Goal: Task Accomplishment & Management: Manage account settings

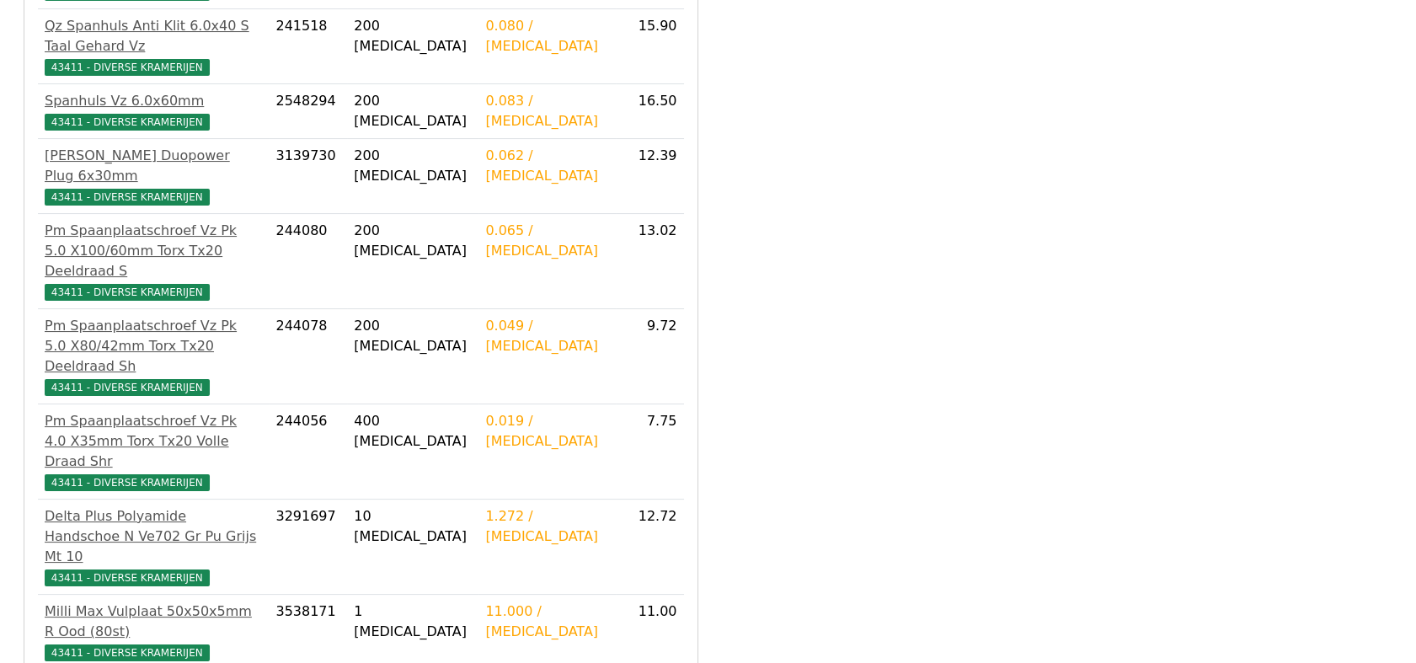
scroll to position [712, 0]
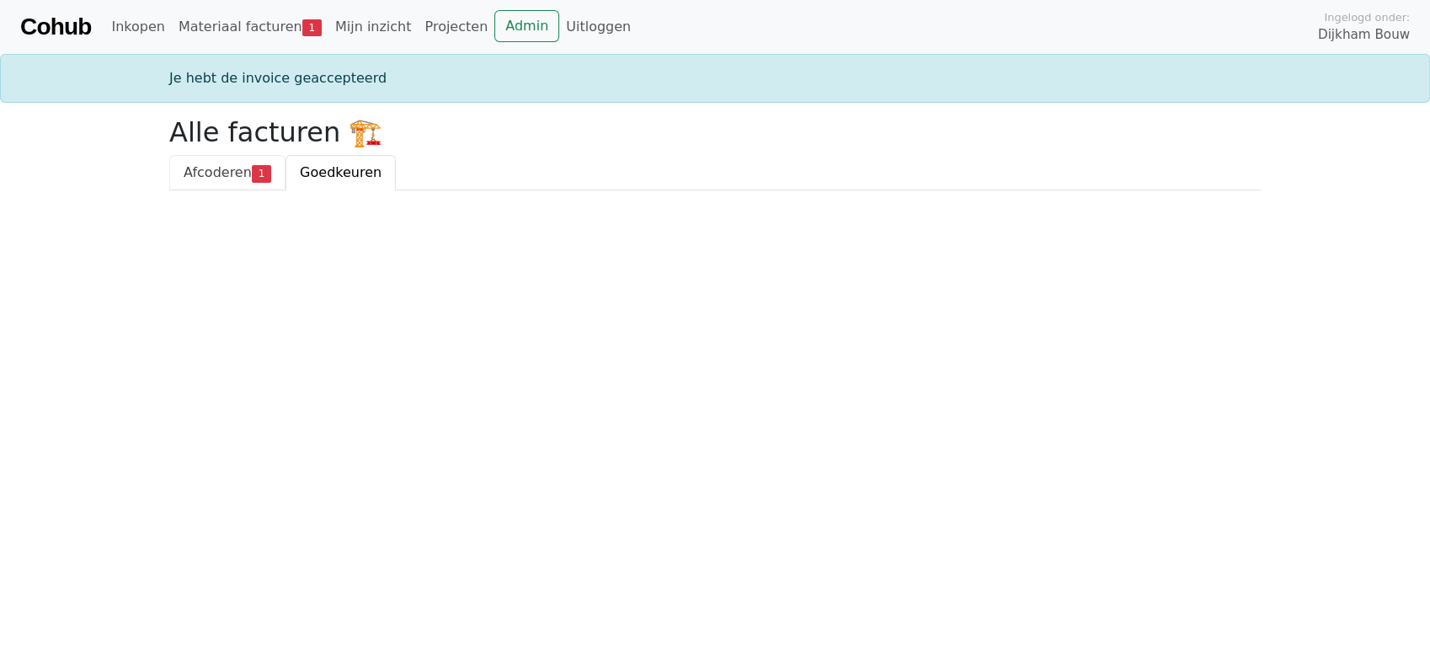
click at [223, 165] on span "Afcoderen" at bounding box center [218, 172] width 68 height 16
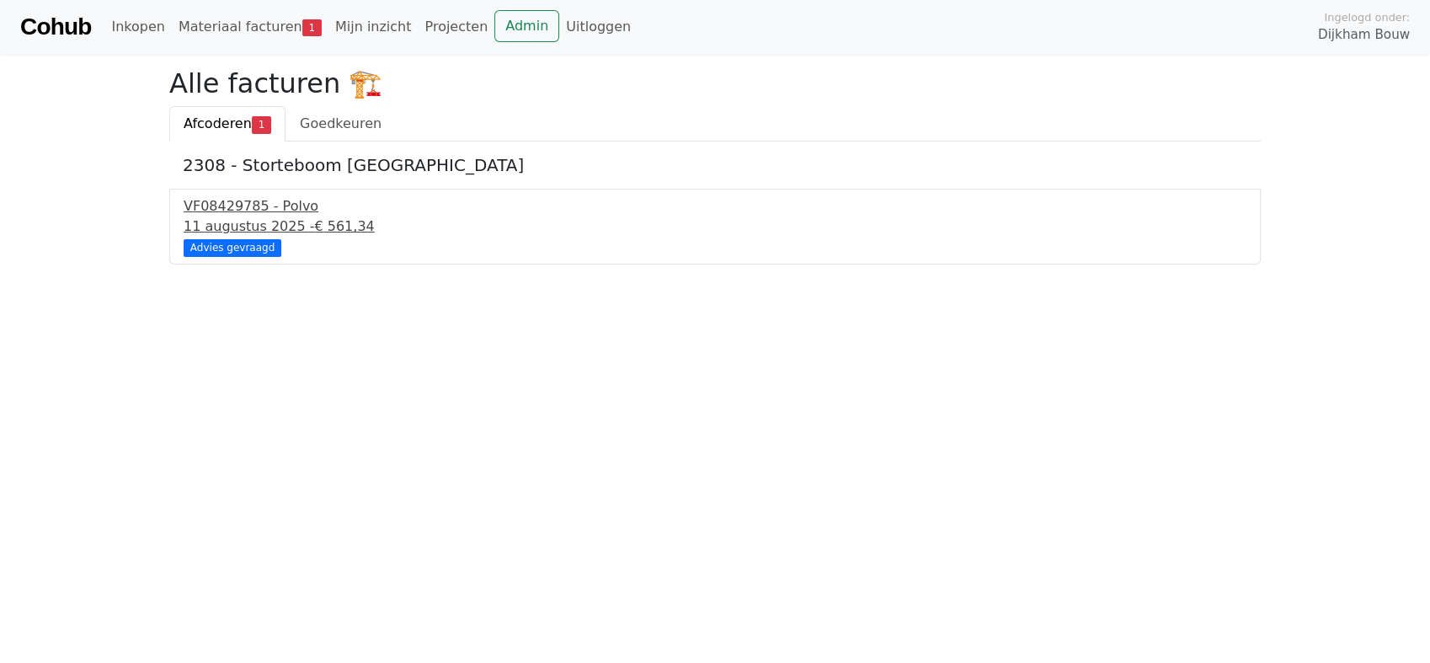
click at [260, 204] on div "VF08429785 - Polvo" at bounding box center [715, 206] width 1063 height 20
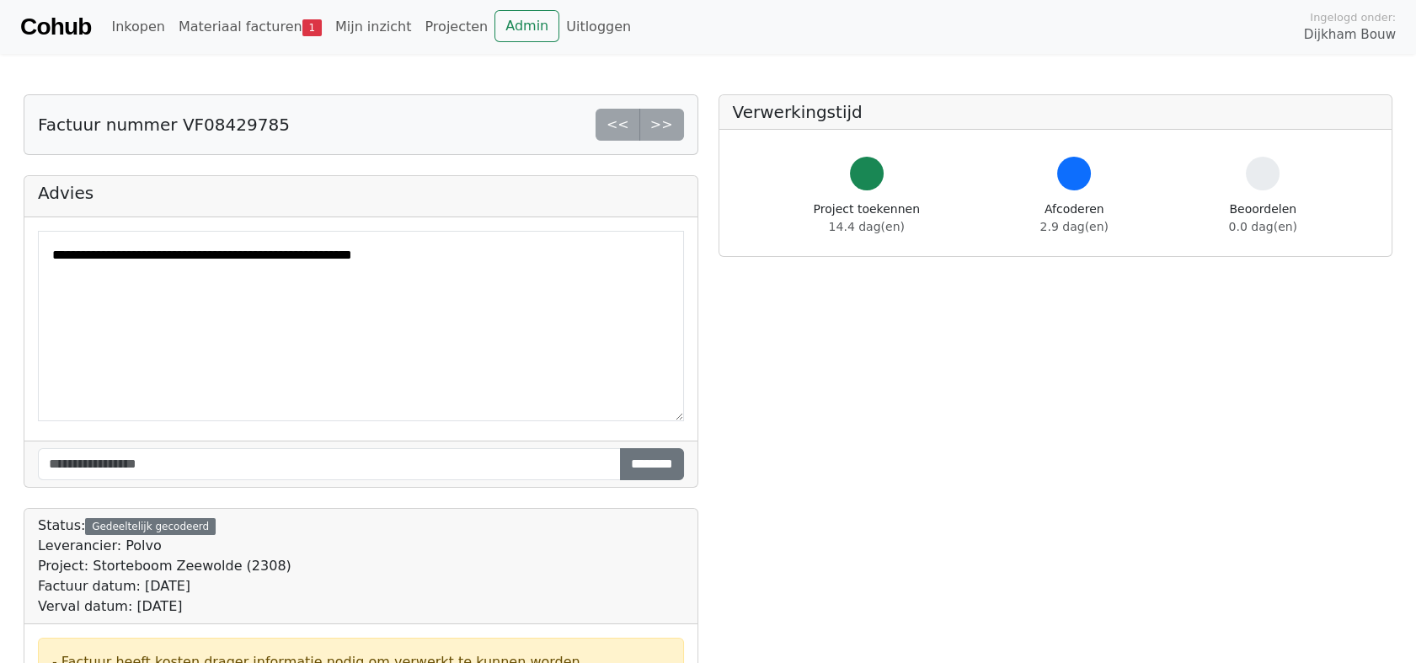
click at [1032, 40] on div "Inkopen Materiaal facturen 1 Mijn inzicht Projecten Admin Uitloggen" at bounding box center [703, 27] width 1198 height 34
